Goal: Task Accomplishment & Management: Use online tool/utility

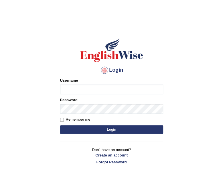
type input "Nomz1986"
click at [104, 131] on button "Login" at bounding box center [111, 129] width 103 height 9
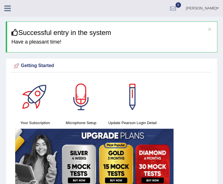
click at [163, 104] on div "Your Subscription Microphone Setup Update Pearson Login Detail" at bounding box center [112, 134] width 202 height 115
click at [11, 8] on icon at bounding box center [7, 8] width 7 height 7
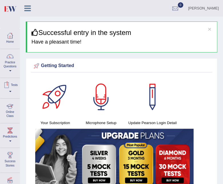
click at [11, 108] on div at bounding box center [10, 106] width 9 height 9
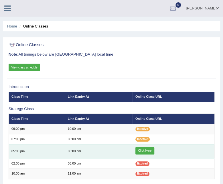
click at [143, 152] on link "Click Here" at bounding box center [145, 150] width 19 height 7
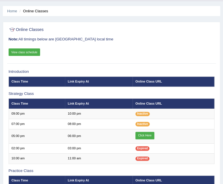
scroll to position [13, 0]
